Goal: Navigation & Orientation: Find specific page/section

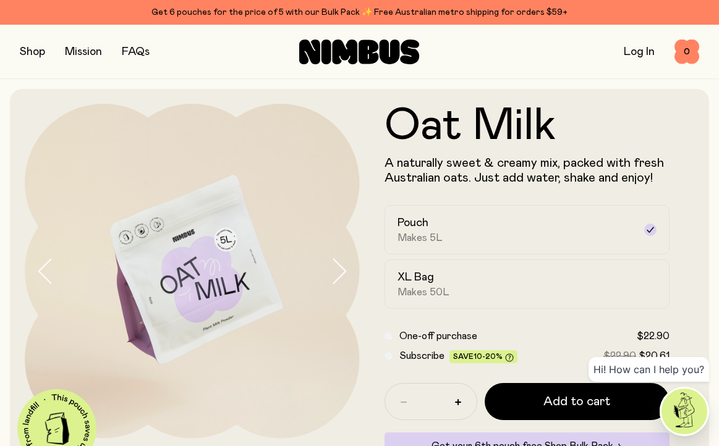
click at [137, 55] on link "FAQs" at bounding box center [136, 51] width 28 height 11
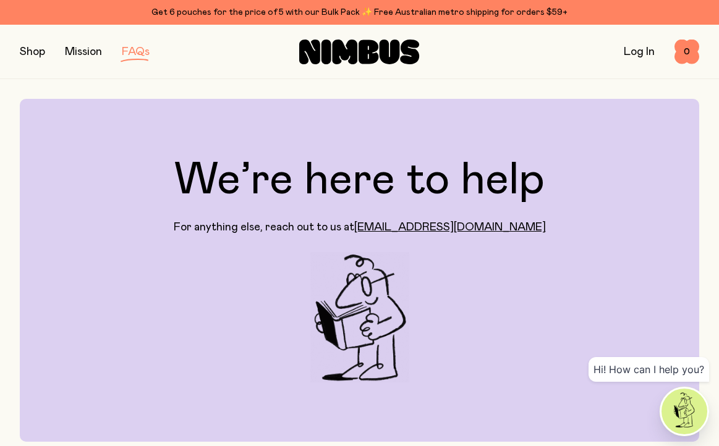
click at [97, 58] on div "Mission" at bounding box center [83, 51] width 37 height 17
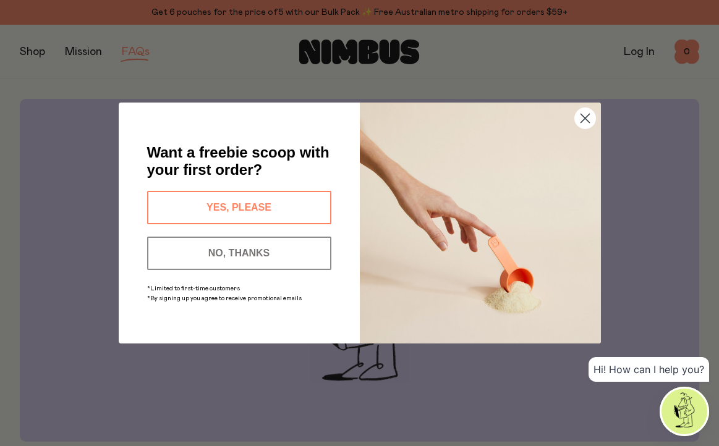
click at [592, 117] on circle "Close dialog" at bounding box center [584, 118] width 20 height 20
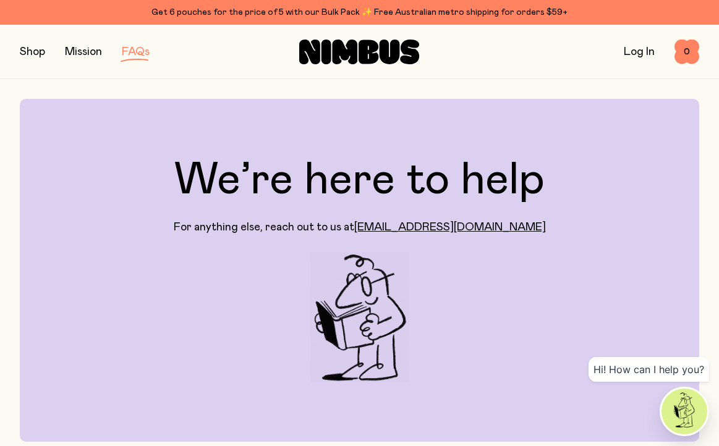
click at [17, 53] on div "Shop Mission FAQs Log In 0 0" at bounding box center [359, 52] width 719 height 54
click at [32, 53] on button "button" at bounding box center [32, 51] width 25 height 17
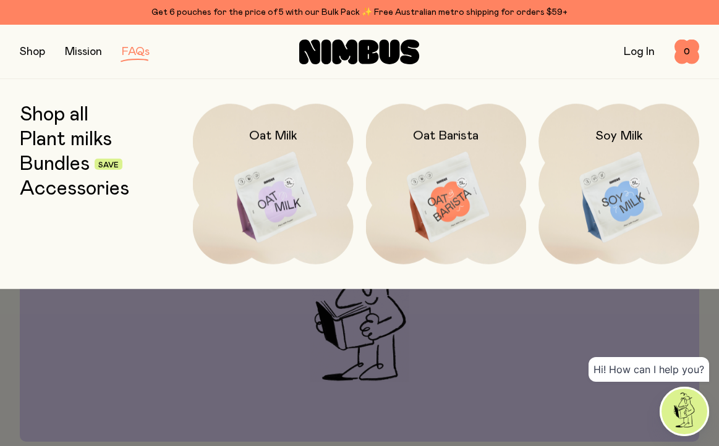
click at [62, 143] on link "Plant milks" at bounding box center [66, 140] width 92 height 22
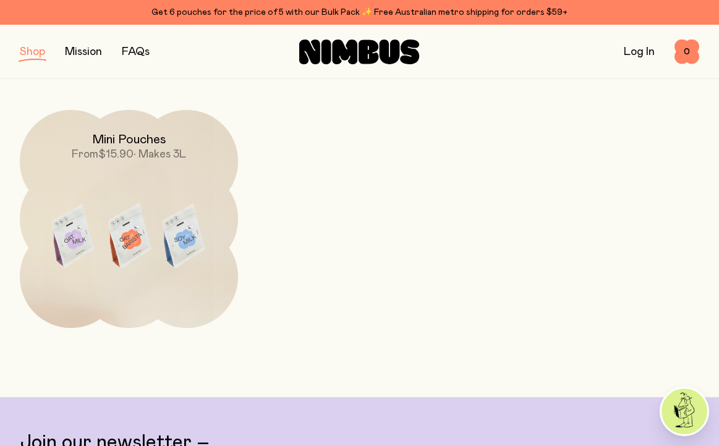
scroll to position [771, 0]
